Goal: Transaction & Acquisition: Purchase product/service

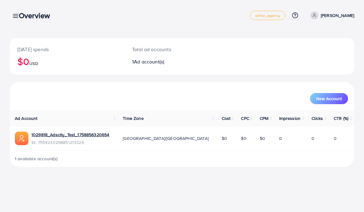
click at [18, 16] on div "Overview" at bounding box center [37, 15] width 46 height 9
click at [17, 15] on div "Overview" at bounding box center [37, 15] width 46 height 9
click at [20, 16] on h3 "Overview" at bounding box center [37, 15] width 36 height 9
click at [24, 21] on div "Overview white_agency Help Center Contact Support Plans and Pricing Term and po…" at bounding box center [182, 15] width 344 height 17
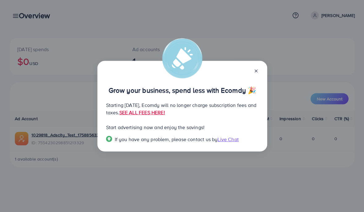
click at [165, 116] on link "SEE ALL FEES HERE!" at bounding box center [142, 112] width 46 height 7
click at [257, 70] on line at bounding box center [255, 71] width 2 height 2
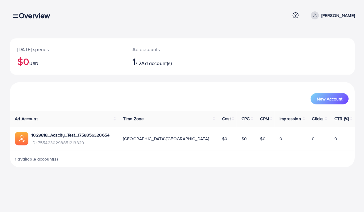
click at [21, 12] on h3 "Overview" at bounding box center [37, 15] width 36 height 9
click at [18, 15] on div "Overview" at bounding box center [37, 15] width 46 height 9
click at [13, 12] on link at bounding box center [14, 16] width 9 height 8
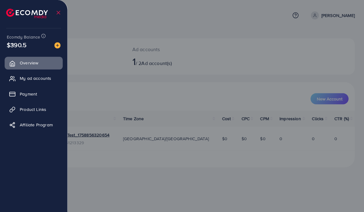
click at [44, 79] on span "My ad accounts" at bounding box center [35, 78] width 31 height 6
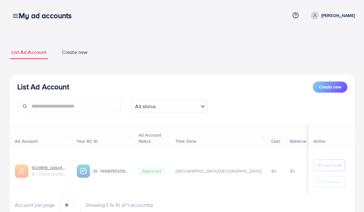
select select
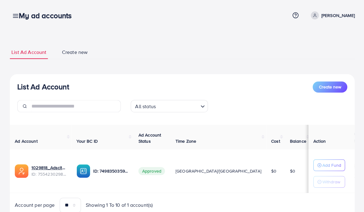
click at [75, 53] on span "Create new" at bounding box center [75, 52] width 26 height 7
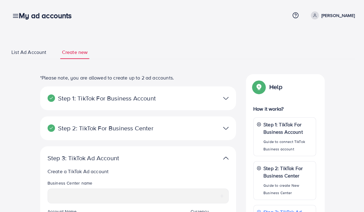
click at [335, 14] on p "[PERSON_NAME]" at bounding box center [336, 15] width 33 height 7
click at [316, 14] on icon at bounding box center [314, 15] width 4 height 4
click at [296, 15] on icon at bounding box center [295, 15] width 2 height 2
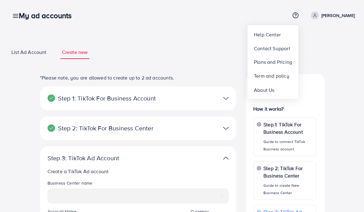
click at [103, 37] on div "**********" at bounding box center [182, 187] width 364 height 375
click at [32, 55] on span "List Ad Account" at bounding box center [28, 52] width 35 height 7
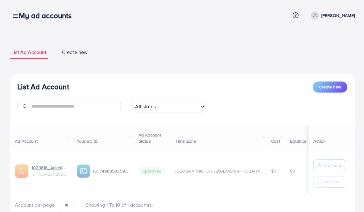
click at [13, 15] on icon at bounding box center [15, 16] width 6 height 6
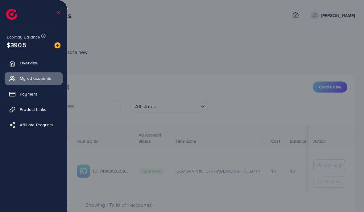
click at [35, 91] on span "Payment" at bounding box center [28, 94] width 17 height 6
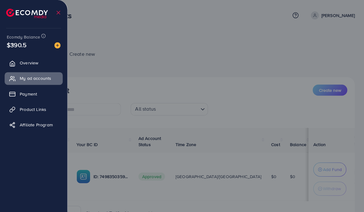
click at [36, 92] on span "Payment" at bounding box center [28, 94] width 17 height 6
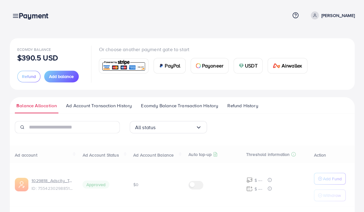
click at [34, 92] on div at bounding box center [182, 127] width 364 height 255
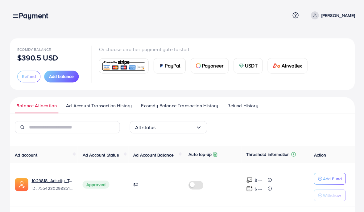
click at [59, 77] on span "Add balance" at bounding box center [61, 76] width 25 height 6
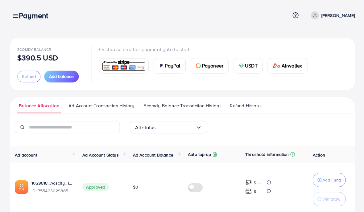
click at [62, 82] on button "Add balance" at bounding box center [61, 77] width 35 height 12
click at [63, 79] on span "Add balance" at bounding box center [61, 76] width 25 height 6
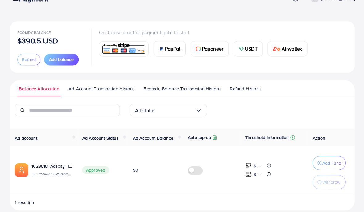
click at [62, 61] on span "Add balance" at bounding box center [61, 59] width 25 height 6
click at [65, 58] on span "Add balance" at bounding box center [61, 60] width 25 height 6
click at [68, 62] on span "Add balance" at bounding box center [61, 60] width 25 height 6
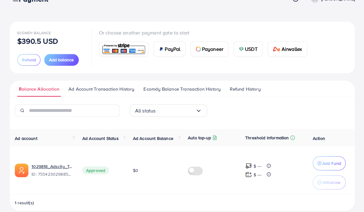
click at [71, 62] on span "Add balance" at bounding box center [61, 60] width 25 height 6
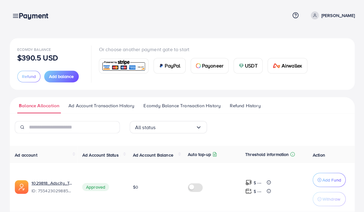
click at [130, 60] on img at bounding box center [123, 65] width 45 height 13
click at [170, 61] on div "PayPal" at bounding box center [168, 65] width 31 height 15
click at [214, 62] on span "Payoneer" at bounding box center [212, 65] width 21 height 7
click at [13, 18] on line at bounding box center [15, 18] width 5 height 0
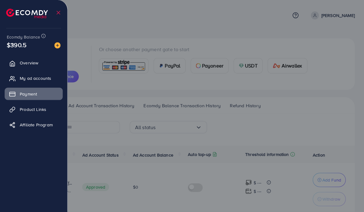
click at [60, 44] on img at bounding box center [57, 45] width 6 height 6
click at [58, 44] on img at bounding box center [57, 45] width 6 height 6
click at [59, 45] on img at bounding box center [57, 45] width 6 height 6
click at [58, 45] on img at bounding box center [57, 45] width 6 height 6
click at [59, 45] on img at bounding box center [57, 45] width 6 height 6
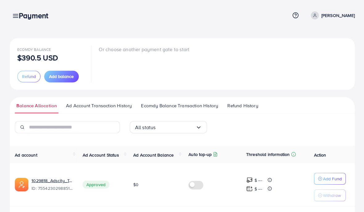
click at [59, 76] on span "Add balance" at bounding box center [61, 76] width 25 height 6
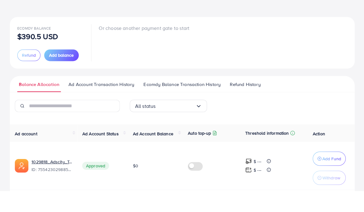
scroll to position [20, 0]
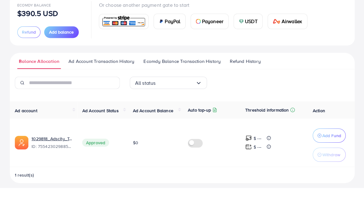
click at [169, 77] on ul "Balance Allocation Ad Account Transaction History Ecomdy Balance Transaction Hi…" at bounding box center [182, 85] width 344 height 16
click at [188, 82] on link "Ecomdy Balance Transaction History" at bounding box center [182, 87] width 80 height 11
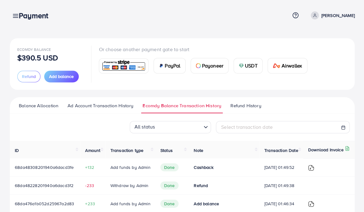
click at [190, 60] on div "PayPal Payoneer USDT Airwallex" at bounding box center [205, 63] width 213 height 20
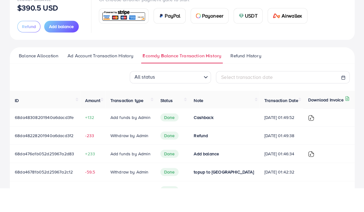
scroll to position [26, 0]
click at [10, 198] on td "68da46781b052d25967a2c12" at bounding box center [45, 196] width 70 height 18
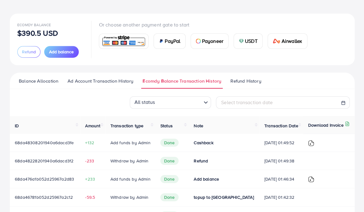
scroll to position [0, 0]
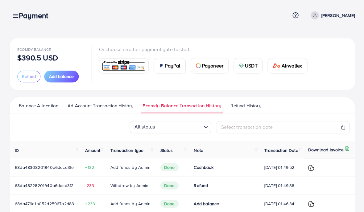
click at [31, 103] on span "Balance Allocation" at bounding box center [38, 105] width 39 height 7
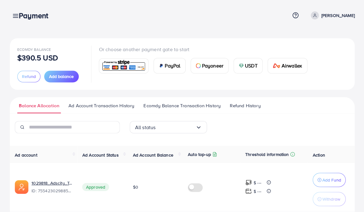
click at [58, 77] on span "Add balance" at bounding box center [61, 76] width 25 height 6
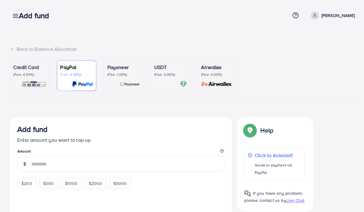
click at [27, 79] on div "Credit Card (Fee: 4.00%)" at bounding box center [29, 75] width 33 height 24
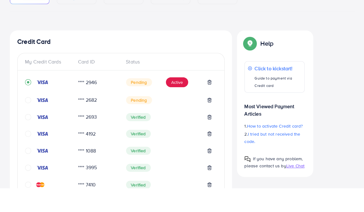
scroll to position [64, 0]
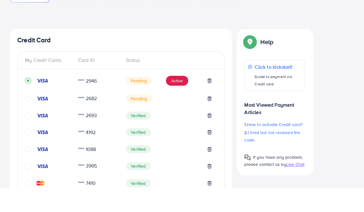
click at [211, 120] on icon at bounding box center [208, 122] width 5 height 5
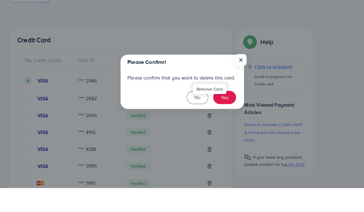
click at [224, 115] on button "Yes" at bounding box center [224, 121] width 23 height 13
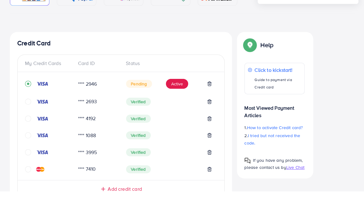
click at [207, 102] on icon at bounding box center [208, 104] width 5 height 5
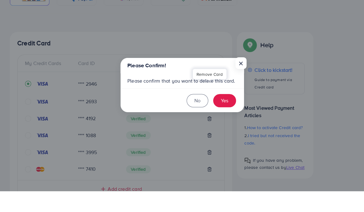
click at [223, 115] on button "Yes" at bounding box center [224, 121] width 23 height 13
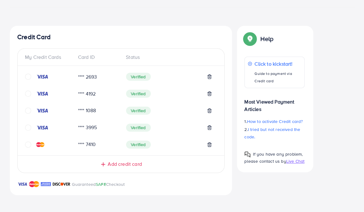
scroll to position [91, 0]
click at [91, 194] on div "Guaranteed SAFE Checkout" at bounding box center [121, 187] width 222 height 15
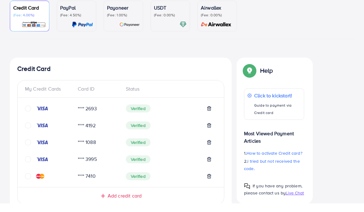
scroll to position [0, 0]
